Goal: Transaction & Acquisition: Book appointment/travel/reservation

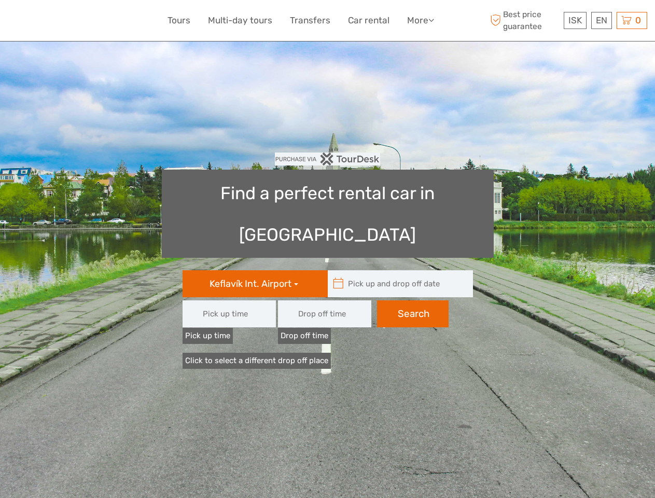
type input "08:00"
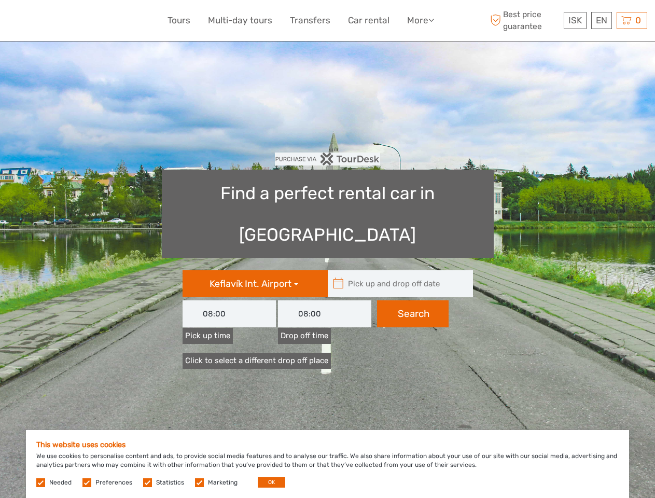
click at [420, 20] on link "More" at bounding box center [420, 20] width 27 height 15
click at [432, 20] on icon at bounding box center [431, 20] width 6 height 9
click at [575, 20] on span "ISK" at bounding box center [574, 20] width 13 height 10
click at [601, 20] on div "EN English Español Deutsch" at bounding box center [601, 20] width 21 height 17
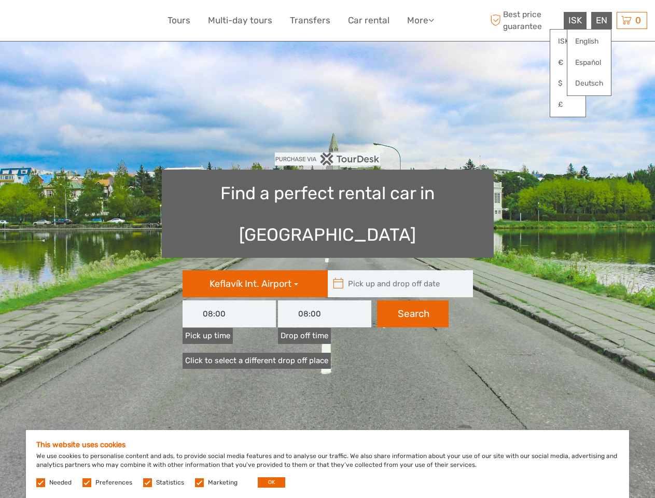
click at [632, 20] on div "0 Items Total 0 ISK Checkout The shopping cart is empty." at bounding box center [632, 20] width 31 height 17
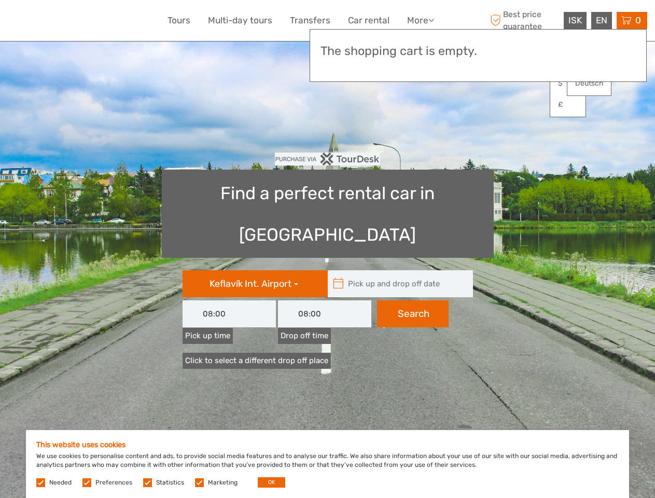
click at [338, 275] on icon at bounding box center [338, 283] width 11 height 17
type input "[DATE]"
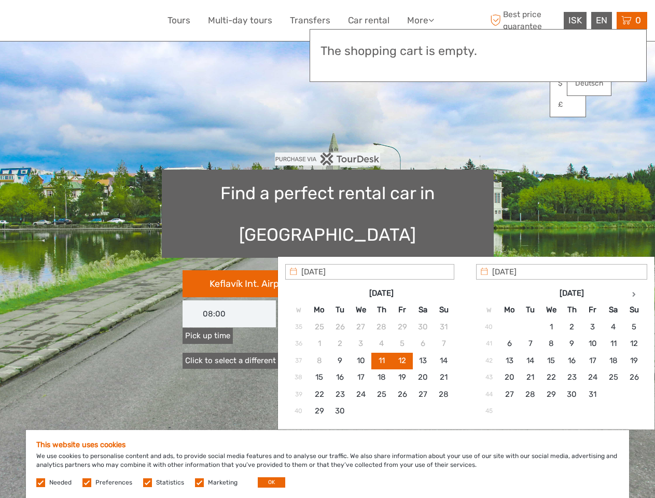
click at [398, 270] on input "text" at bounding box center [398, 283] width 140 height 27
click at [413, 272] on input "[DATE]" at bounding box center [369, 272] width 169 height 16
click at [267, 482] on button "OK" at bounding box center [271, 482] width 27 height 10
type input "[DATE] - [DATE]"
